Goal: Obtain resource: Obtain resource

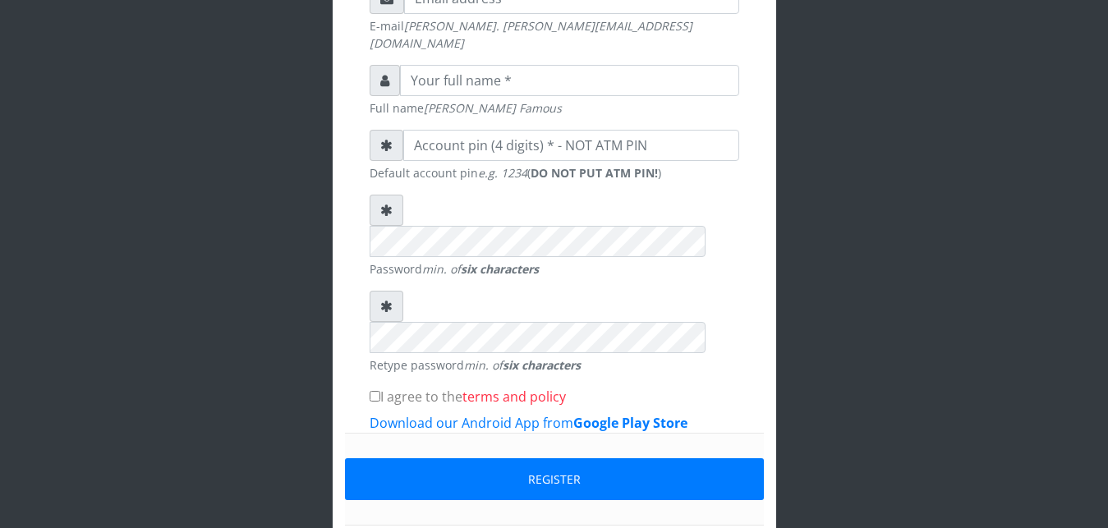
scroll to position [525, 0]
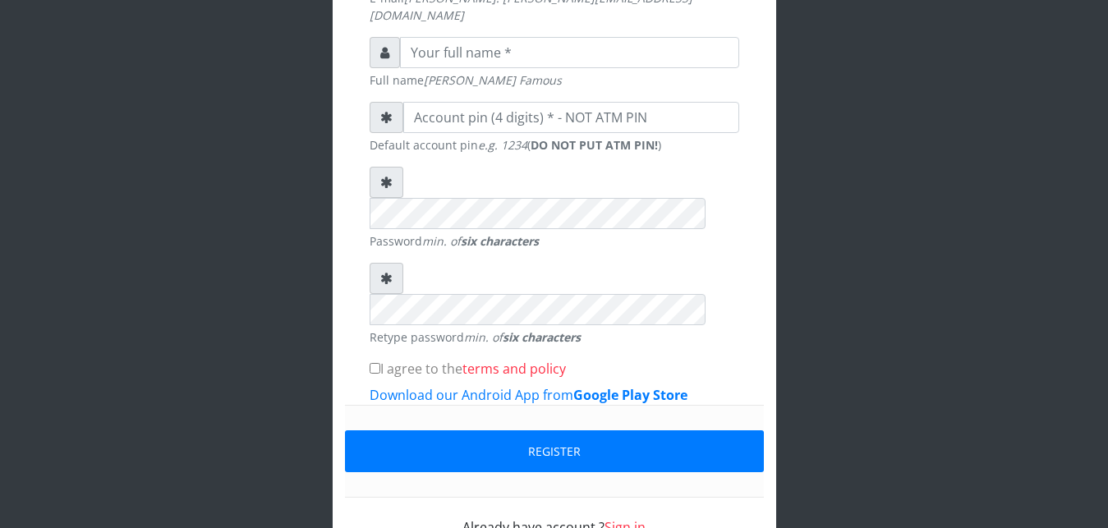
click at [610, 518] on link "Sign in" at bounding box center [624, 527] width 41 height 18
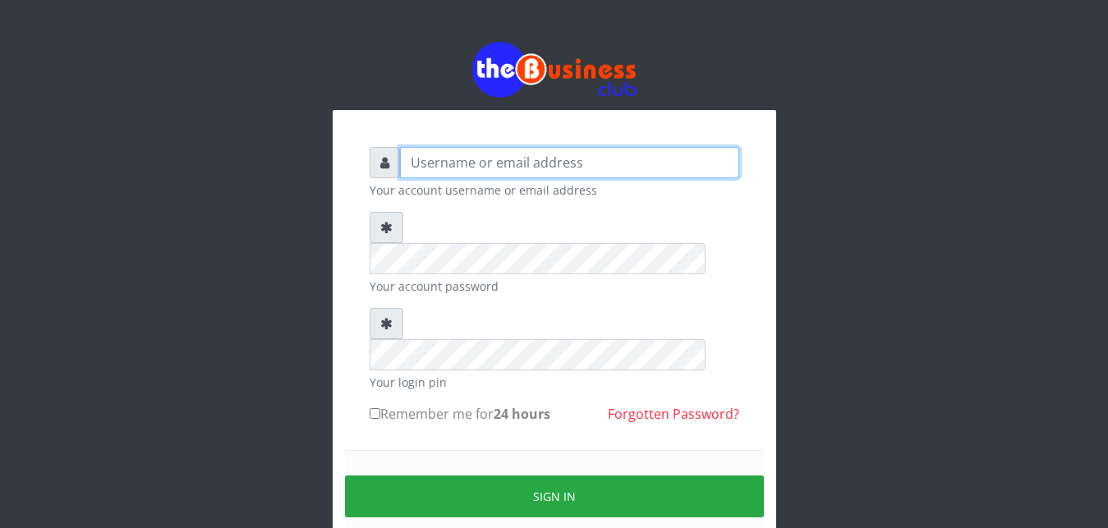
click at [599, 161] on input "text" at bounding box center [569, 162] width 339 height 31
type input "Ifytex"
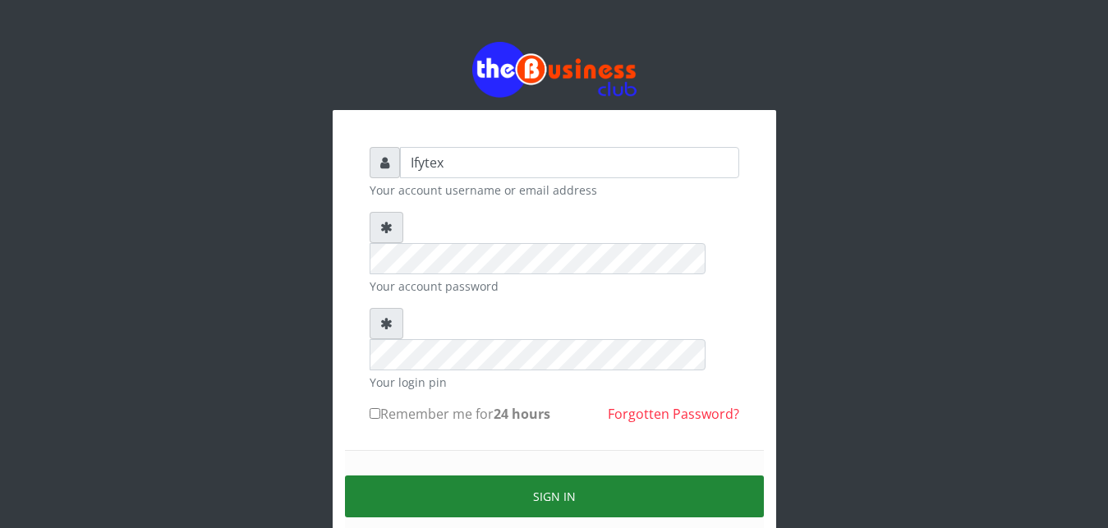
click at [480, 476] on button "Sign in" at bounding box center [554, 497] width 419 height 42
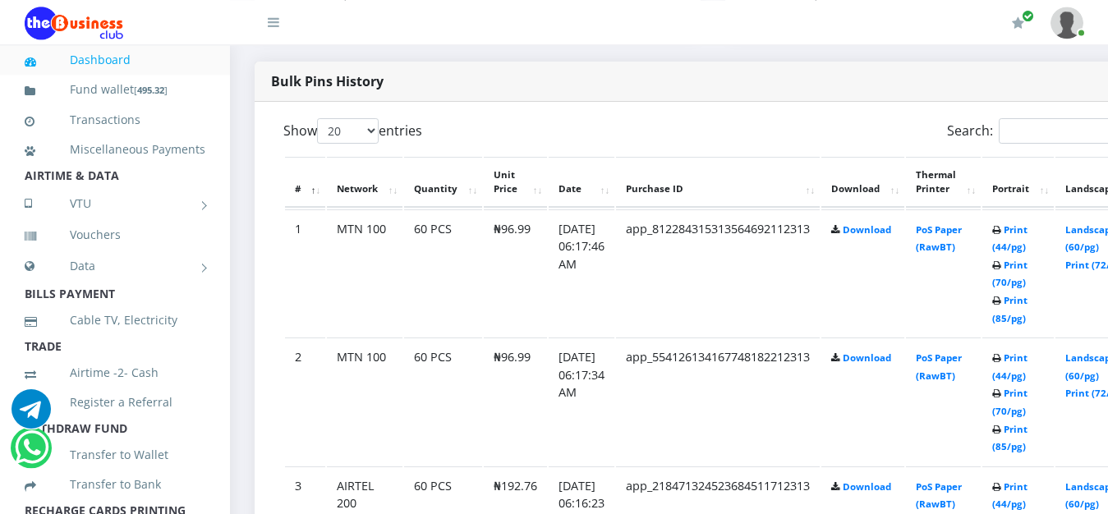
scroll to position [838, 0]
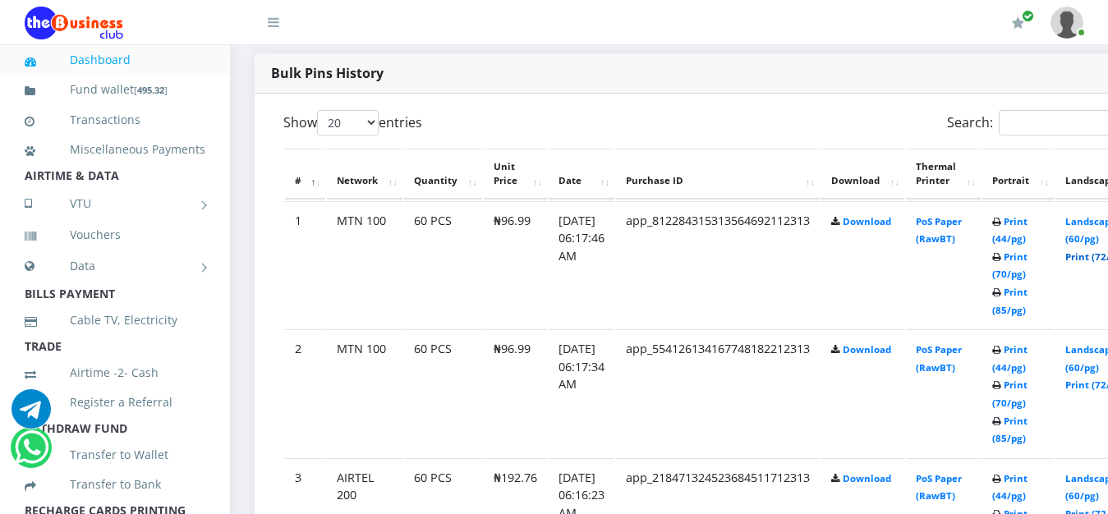
click at [1094, 251] on link "Print (72/pg)" at bounding box center [1095, 257] width 60 height 12
click at [1096, 379] on link "Print (72/pg)" at bounding box center [1095, 385] width 60 height 12
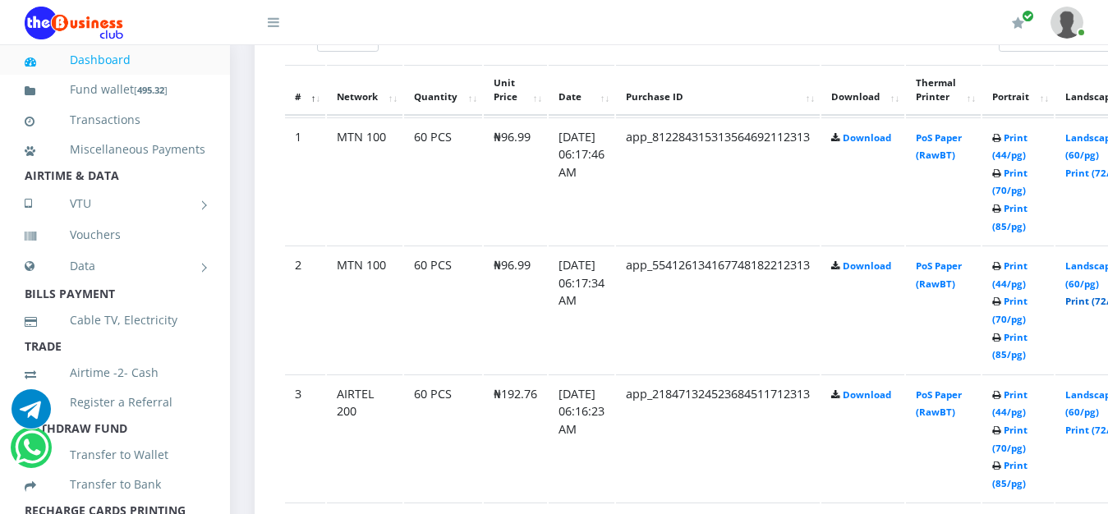
scroll to position [963, 0]
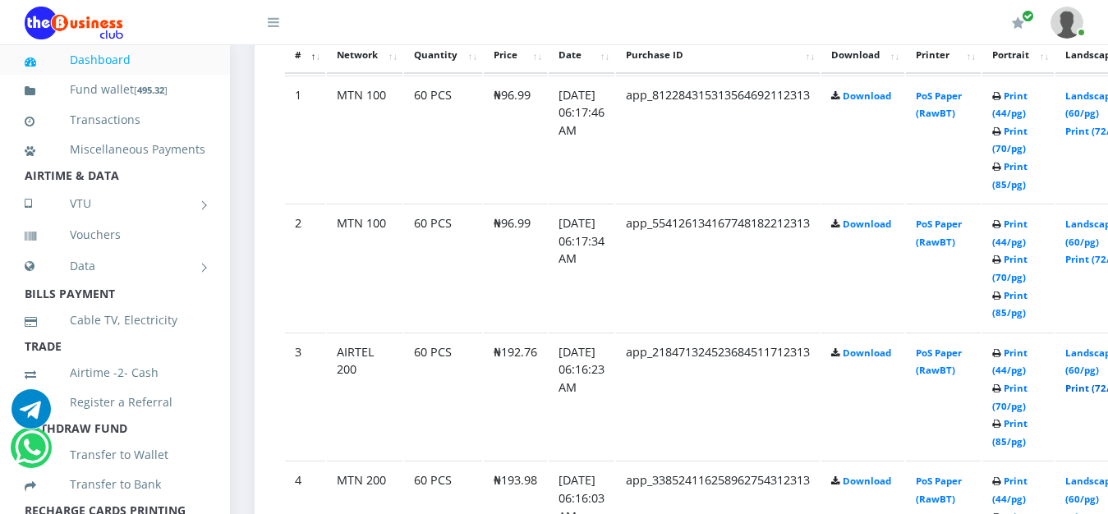
click at [1098, 382] on link "Print (72/pg)" at bounding box center [1095, 388] width 60 height 12
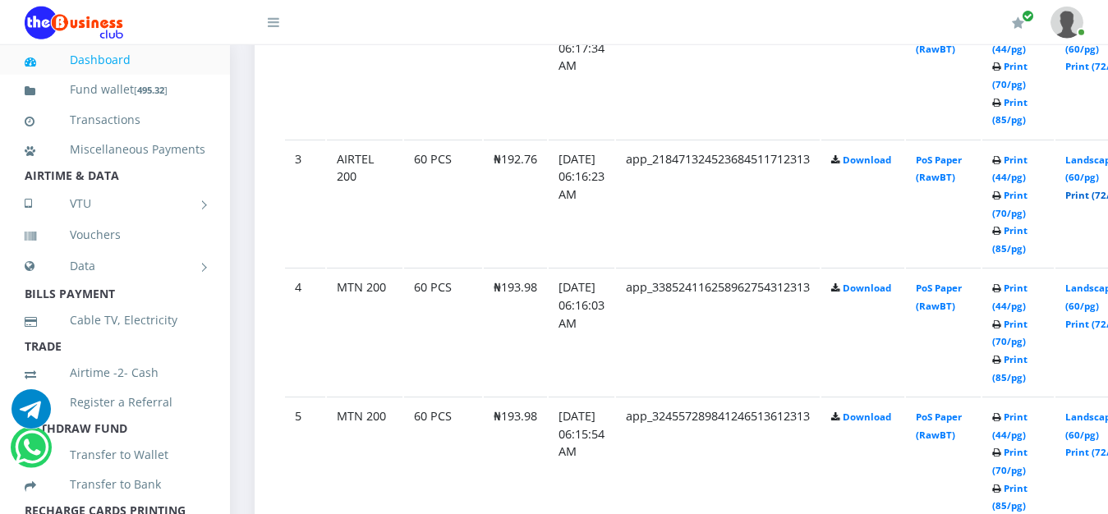
scroll to position [1173, 0]
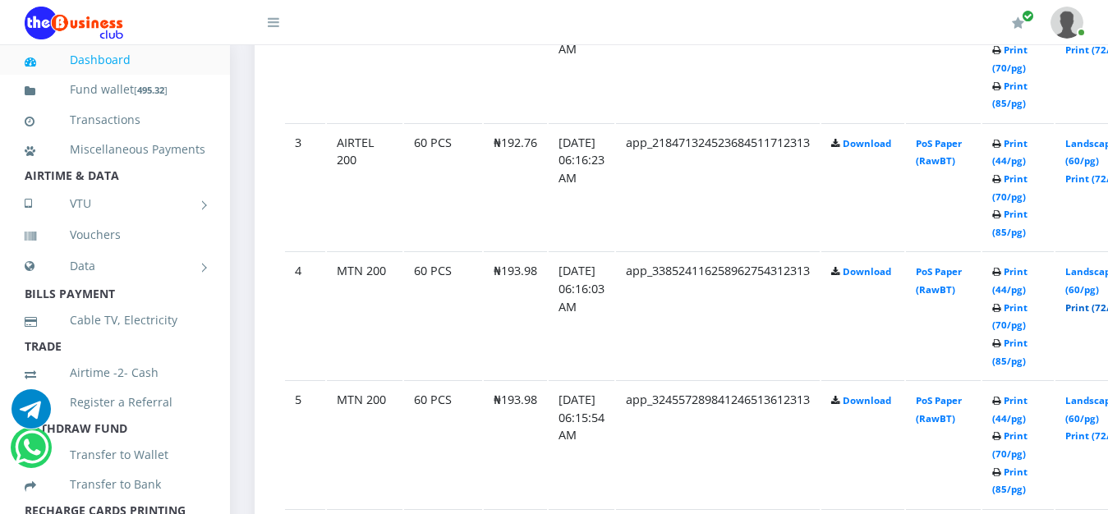
click at [1096, 301] on link "Print (72/pg)" at bounding box center [1095, 307] width 60 height 12
click at [1093, 430] on link "Print (72/pg)" at bounding box center [1095, 436] width 60 height 12
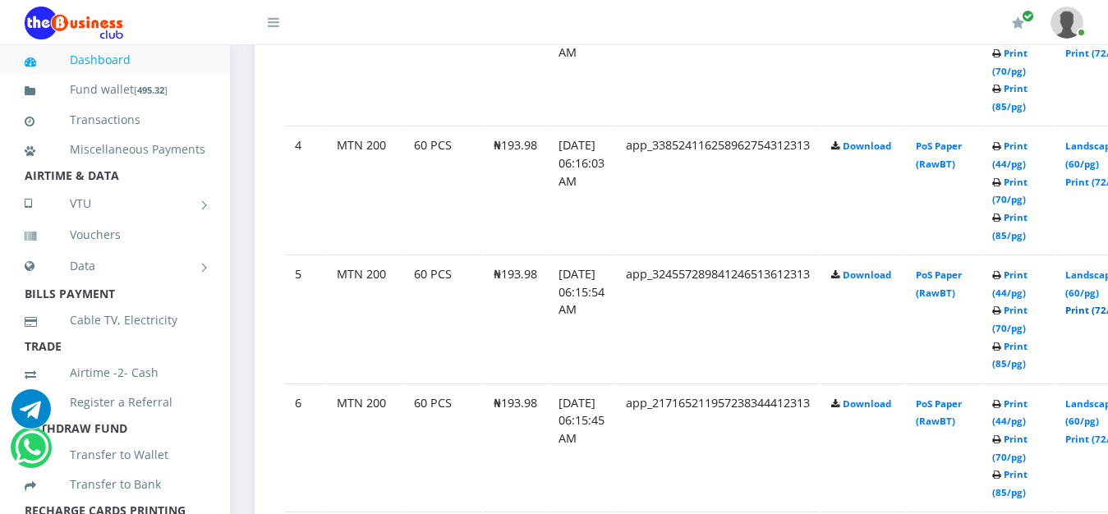
scroll to position [1340, 0]
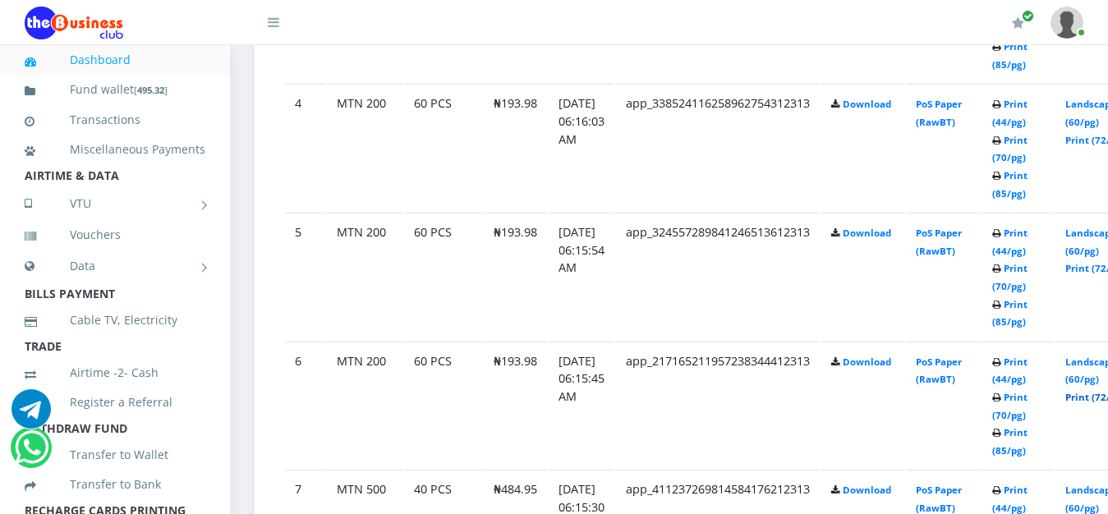
click at [1096, 391] on link "Print (72/pg)" at bounding box center [1095, 397] width 60 height 12
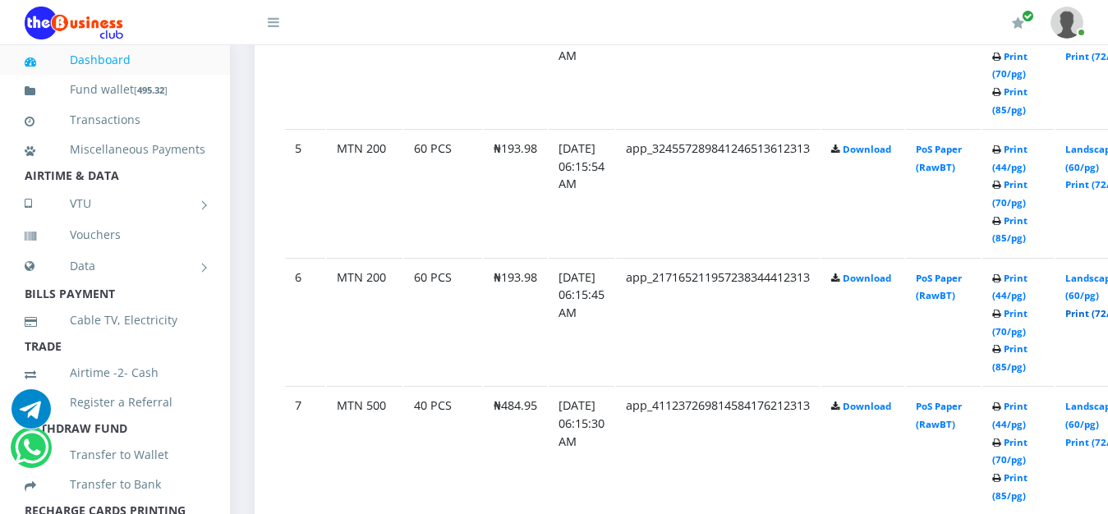
scroll to position [1466, 0]
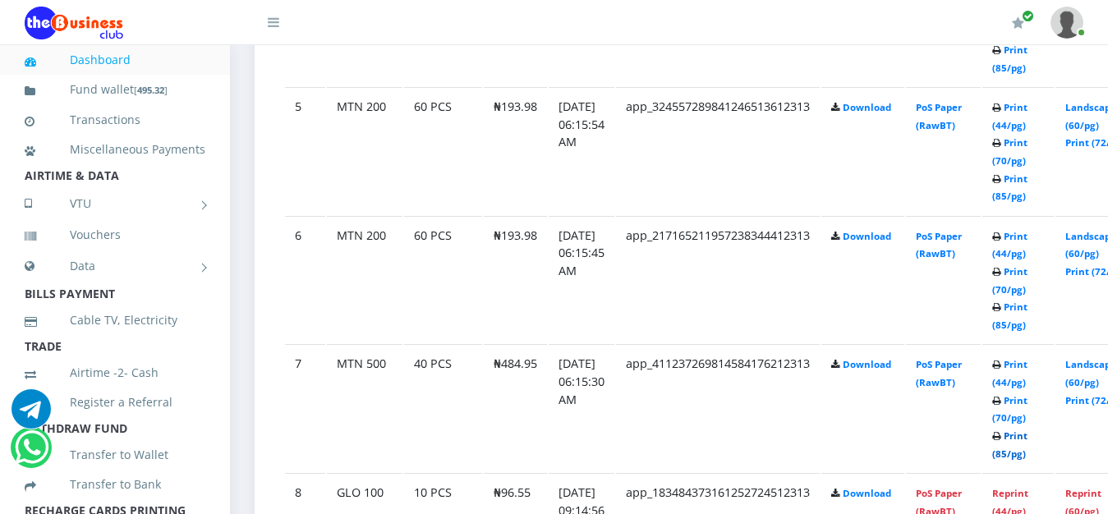
click at [1027, 430] on link "Print (85/pg)" at bounding box center [1009, 445] width 35 height 30
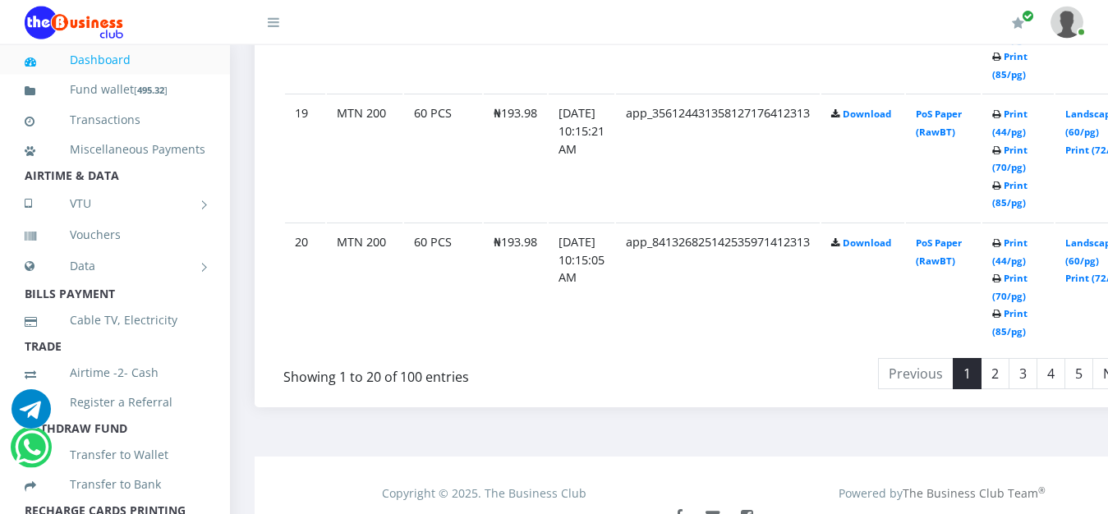
scroll to position [3344, 0]
